Goal: Task Accomplishment & Management: Use online tool/utility

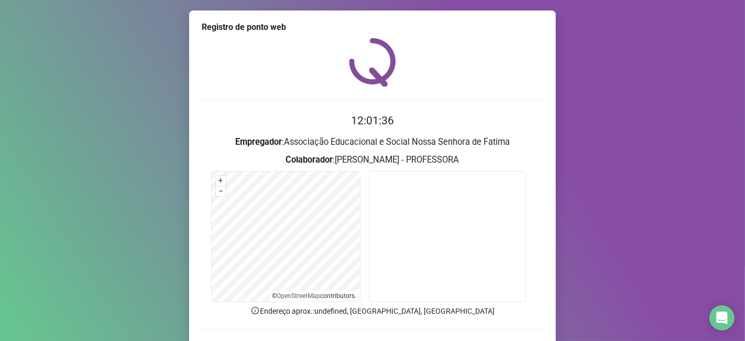
scroll to position [68, 0]
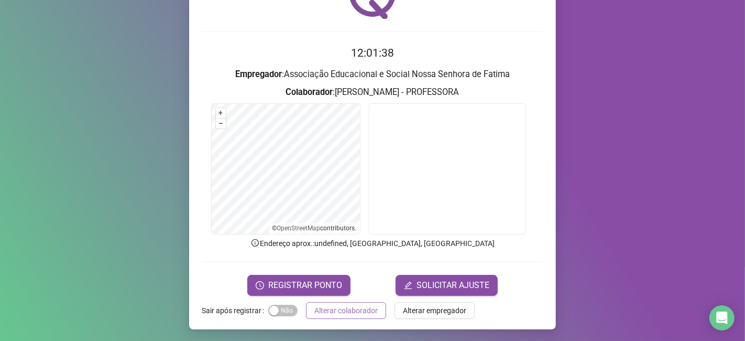
click at [359, 310] on span "Alterar colaborador" at bounding box center [345, 311] width 63 height 12
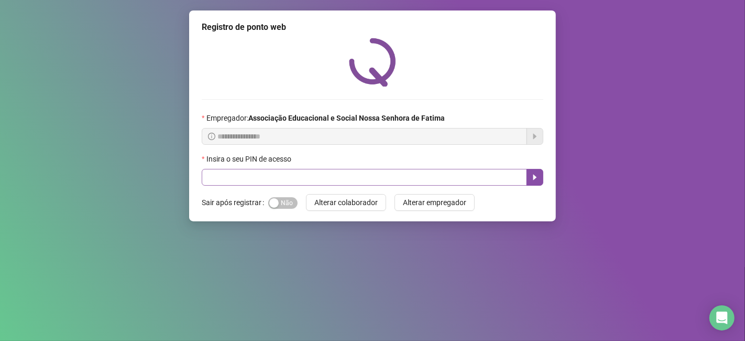
click at [306, 194] on button "Alterar colaborador" at bounding box center [346, 202] width 80 height 17
click at [222, 178] on input "text" at bounding box center [365, 177] width 326 height 17
type input "*****"
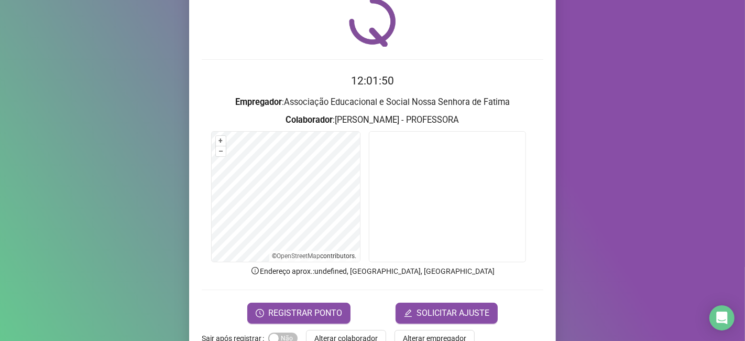
scroll to position [58, 0]
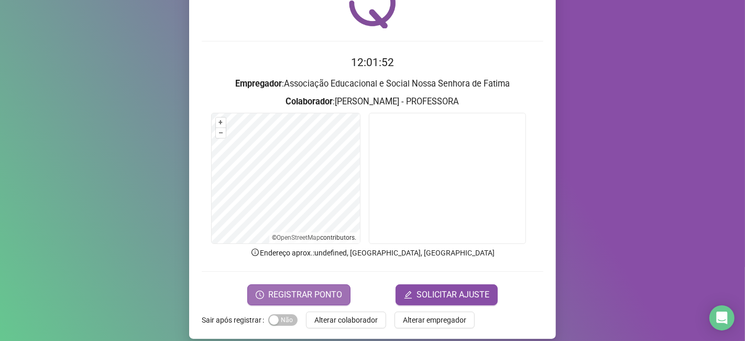
click at [292, 292] on span "REGISTRAR PONTO" at bounding box center [305, 294] width 74 height 13
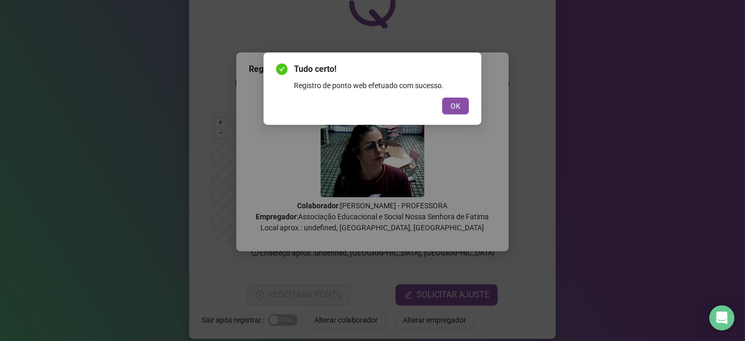
click at [467, 99] on button "OK" at bounding box center [455, 105] width 27 height 17
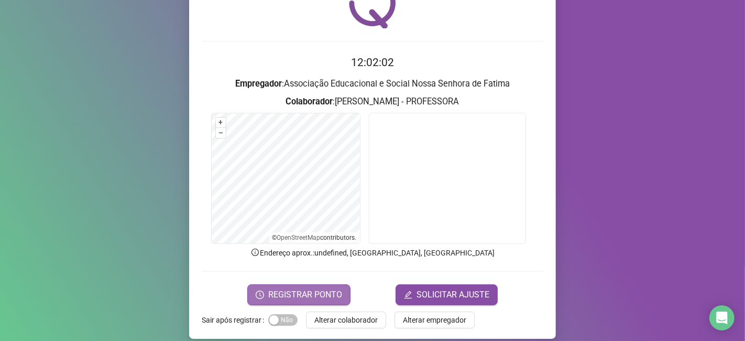
click at [317, 296] on span "REGISTRAR PONTO" at bounding box center [305, 294] width 74 height 13
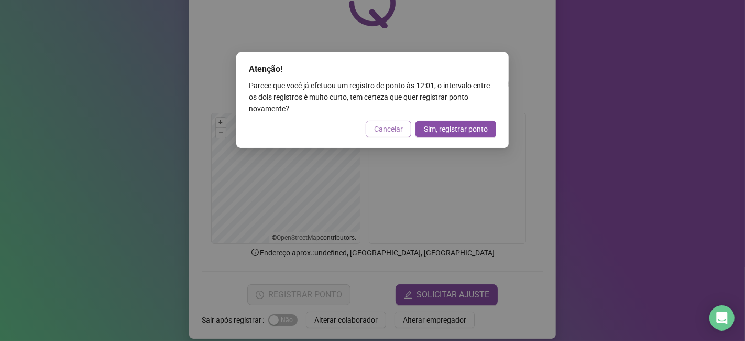
click at [403, 128] on span "Cancelar" at bounding box center [388, 129] width 29 height 12
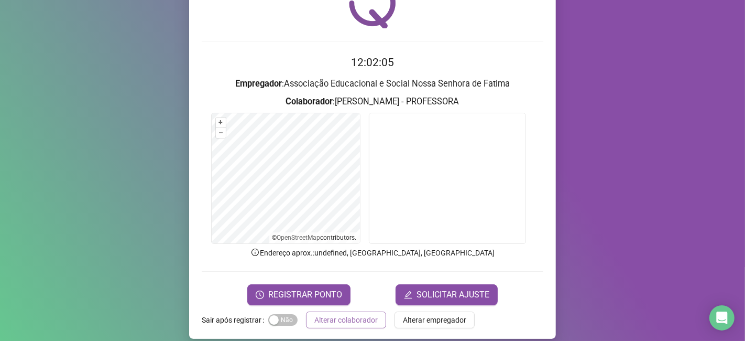
click at [322, 318] on span "Alterar colaborador" at bounding box center [345, 320] width 63 height 12
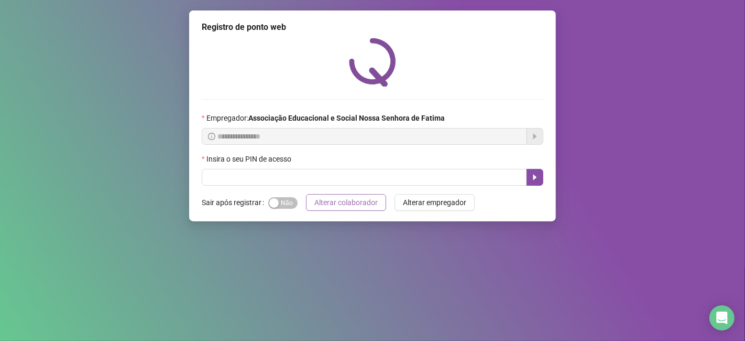
scroll to position [0, 0]
